Goal: Find contact information: Find contact information

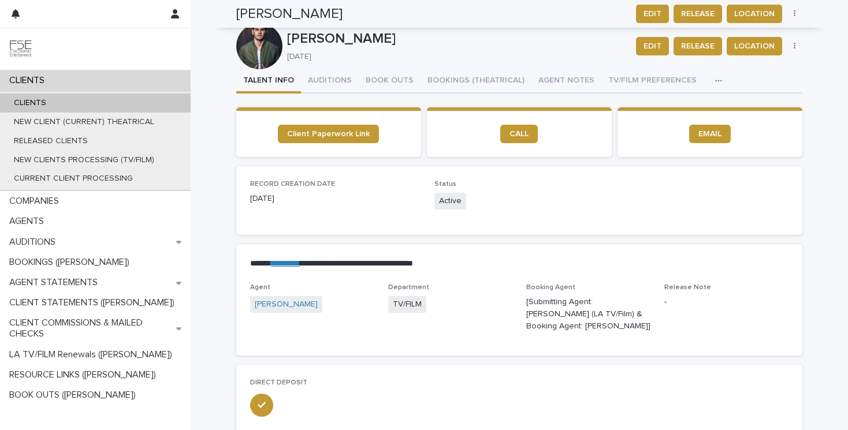
scroll to position [455, 0]
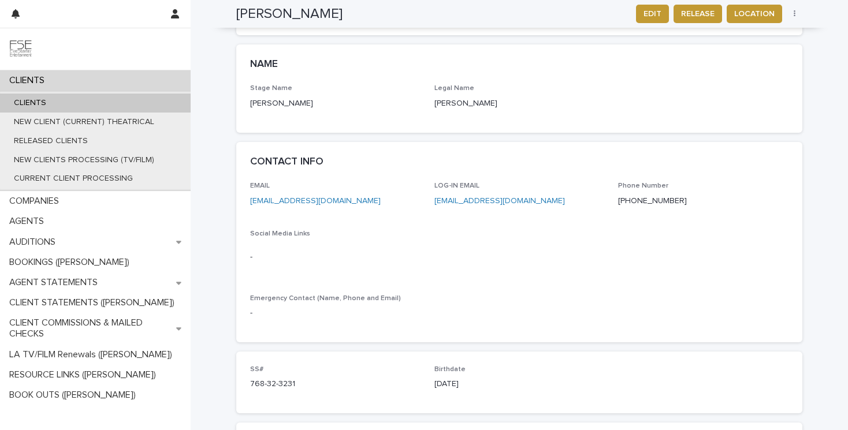
click at [146, 105] on div "CLIENTS" at bounding box center [95, 103] width 191 height 19
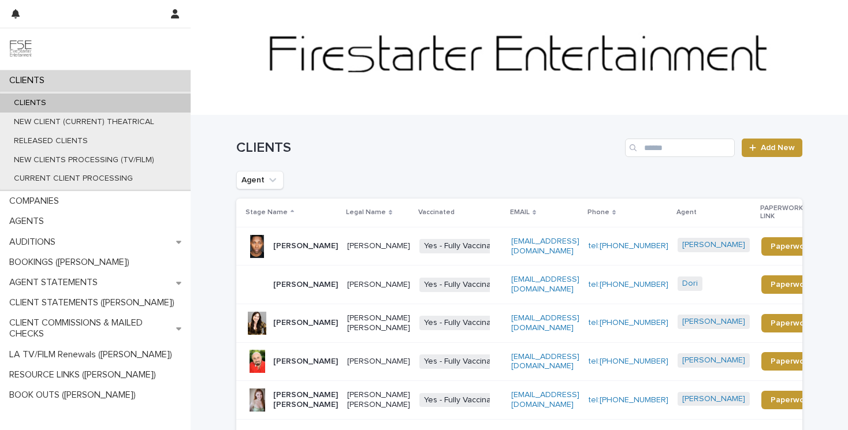
click at [636, 151] on icon "Search" at bounding box center [633, 147] width 7 height 7
click at [638, 151] on div "Search" at bounding box center [634, 148] width 18 height 18
click at [656, 151] on input "Search" at bounding box center [680, 148] width 110 height 18
type input "******"
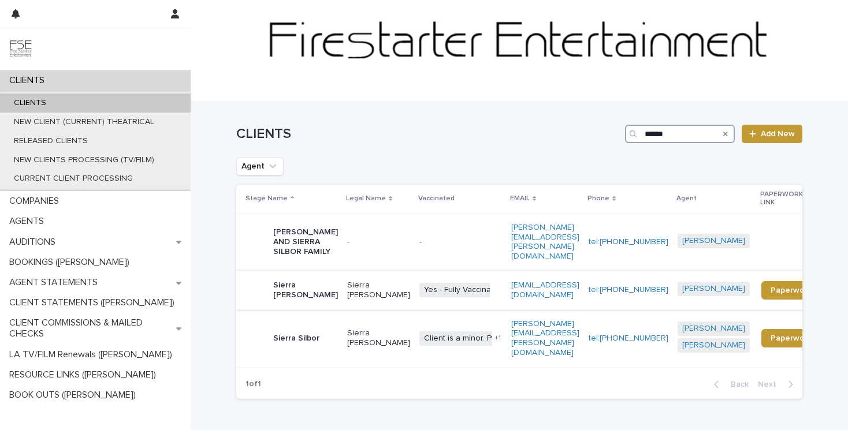
scroll to position [14, 0]
click at [342, 289] on td "Sierra [PERSON_NAME]" at bounding box center [378, 289] width 72 height 39
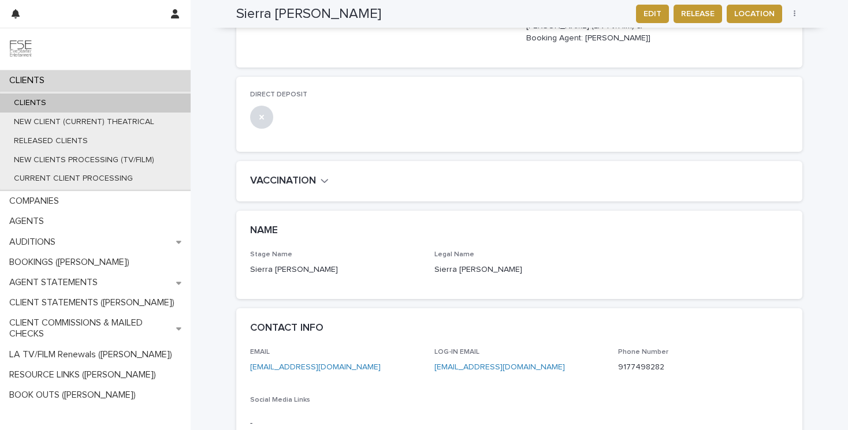
scroll to position [408, 0]
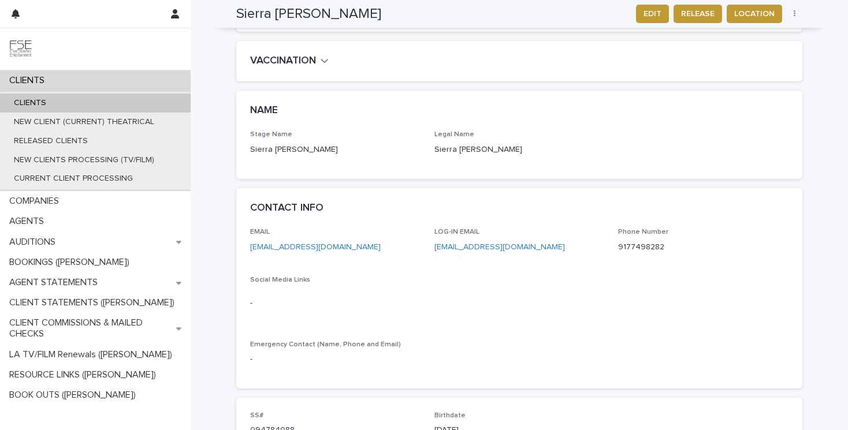
drag, startPoint x: 389, startPoint y: 237, endPoint x: 249, endPoint y: 237, distance: 139.8
click at [249, 237] on div "EMAIL [EMAIL_ADDRESS][DOMAIN_NAME] LOG-IN EMAIL [EMAIL_ADDRESS][DOMAIN_NAME] Ph…" at bounding box center [519, 308] width 566 height 161
copy link "[EMAIL_ADDRESS][DOMAIN_NAME]"
drag, startPoint x: 670, startPoint y: 233, endPoint x: 619, endPoint y: 233, distance: 51.4
click at [619, 241] on p "9177498282" at bounding box center [703, 247] width 170 height 12
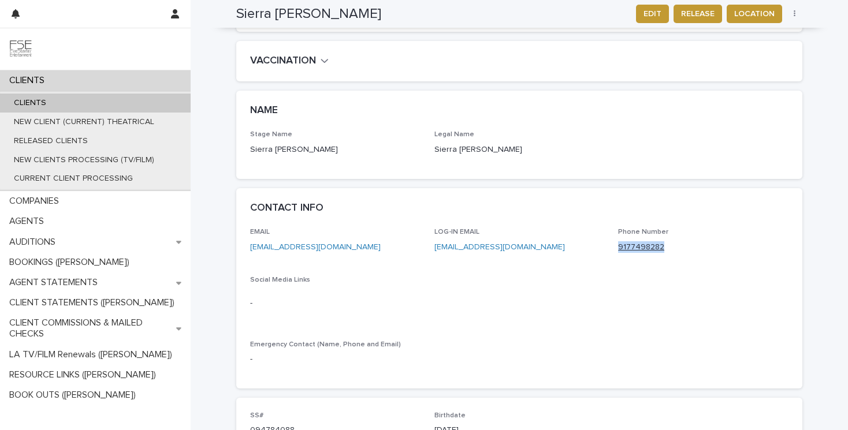
copy link "9177498282"
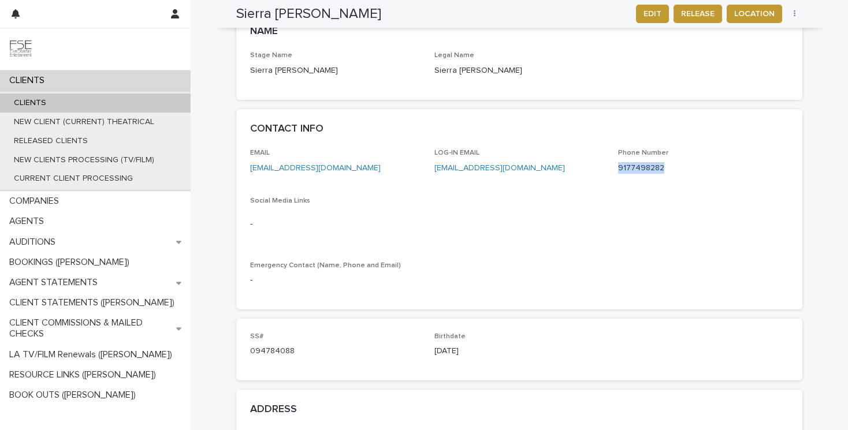
scroll to position [629, 0]
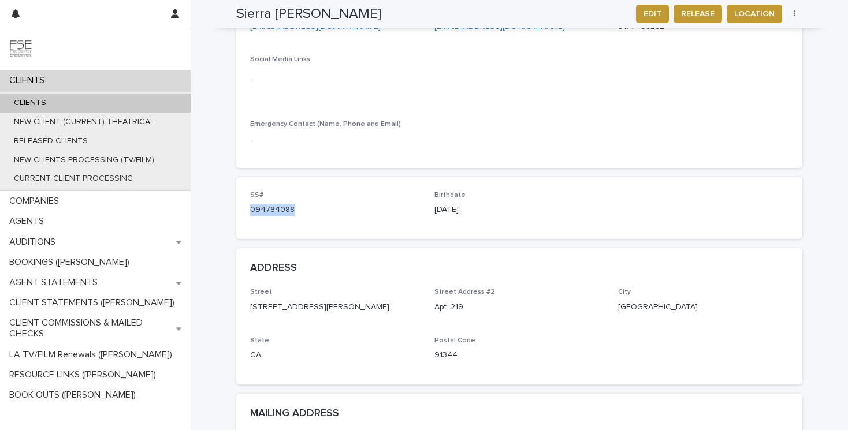
drag, startPoint x: 303, startPoint y: 198, endPoint x: 249, endPoint y: 198, distance: 53.7
click at [249, 198] on div "SS# 094784088 Birthdate [DEMOGRAPHIC_DATA]" at bounding box center [519, 208] width 566 height 62
copy p "094784088"
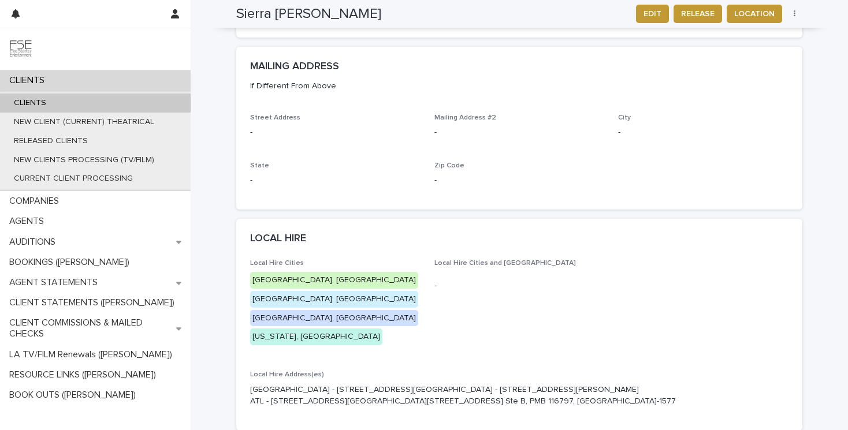
scroll to position [1080, 0]
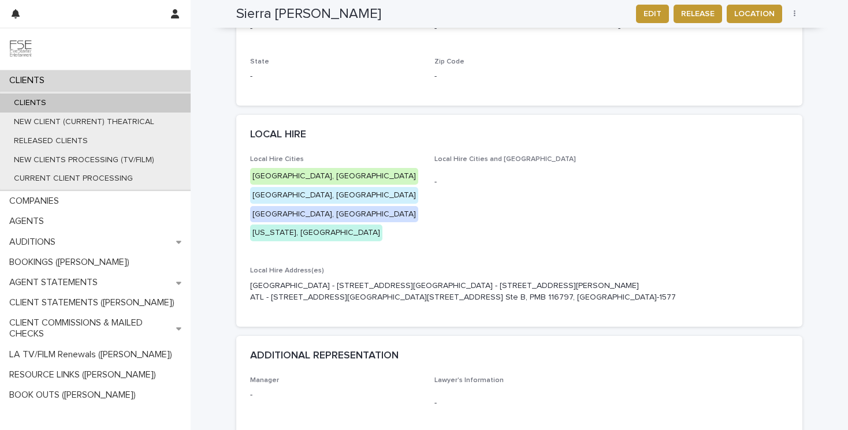
drag, startPoint x: 487, startPoint y: 271, endPoint x: 263, endPoint y: 274, distance: 224.1
click at [263, 280] on p "[GEOGRAPHIC_DATA] - [STREET_ADDRESS][GEOGRAPHIC_DATA] - [STREET_ADDRESS][PERSON…" at bounding box center [519, 292] width 538 height 24
copy p "[STREET_ADDRESS] Ste B, PMB 116797, [GEOGRAPHIC_DATA]-1577"
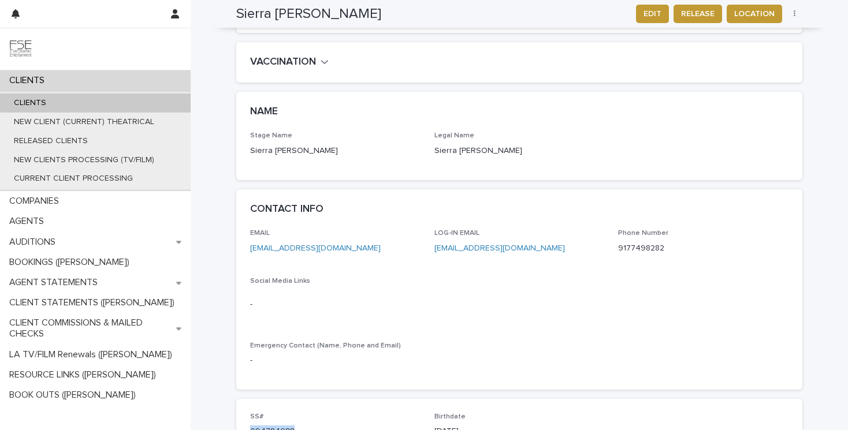
scroll to position [798, 0]
